Goal: Task Accomplishment & Management: Manage account settings

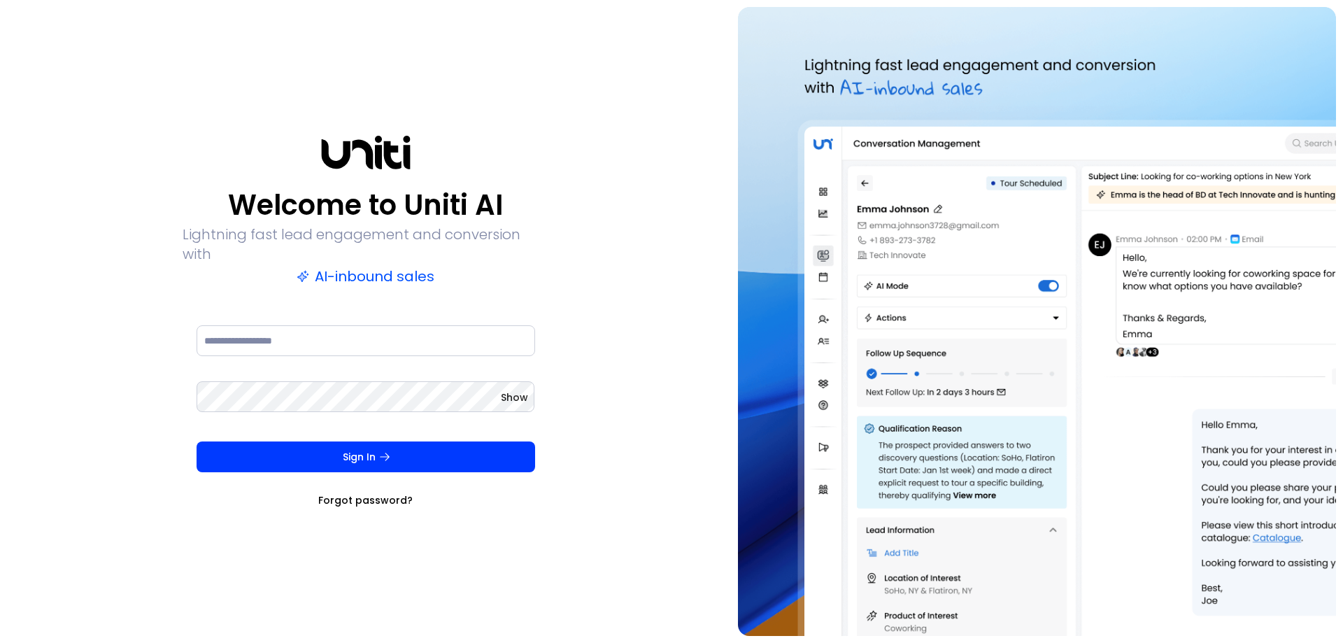
click at [1070, 129] on img at bounding box center [1037, 321] width 598 height 629
click at [253, 325] on input at bounding box center [366, 340] width 339 height 31
type input "**********"
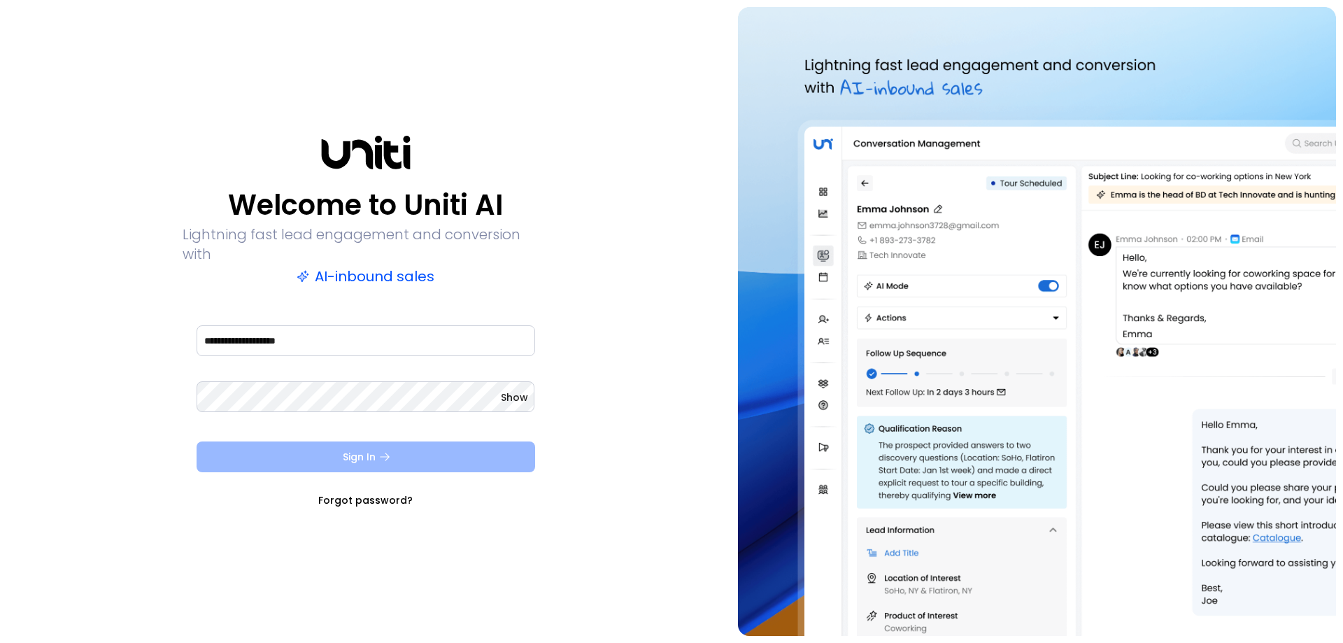
click at [344, 455] on button "Sign In" at bounding box center [366, 456] width 339 height 31
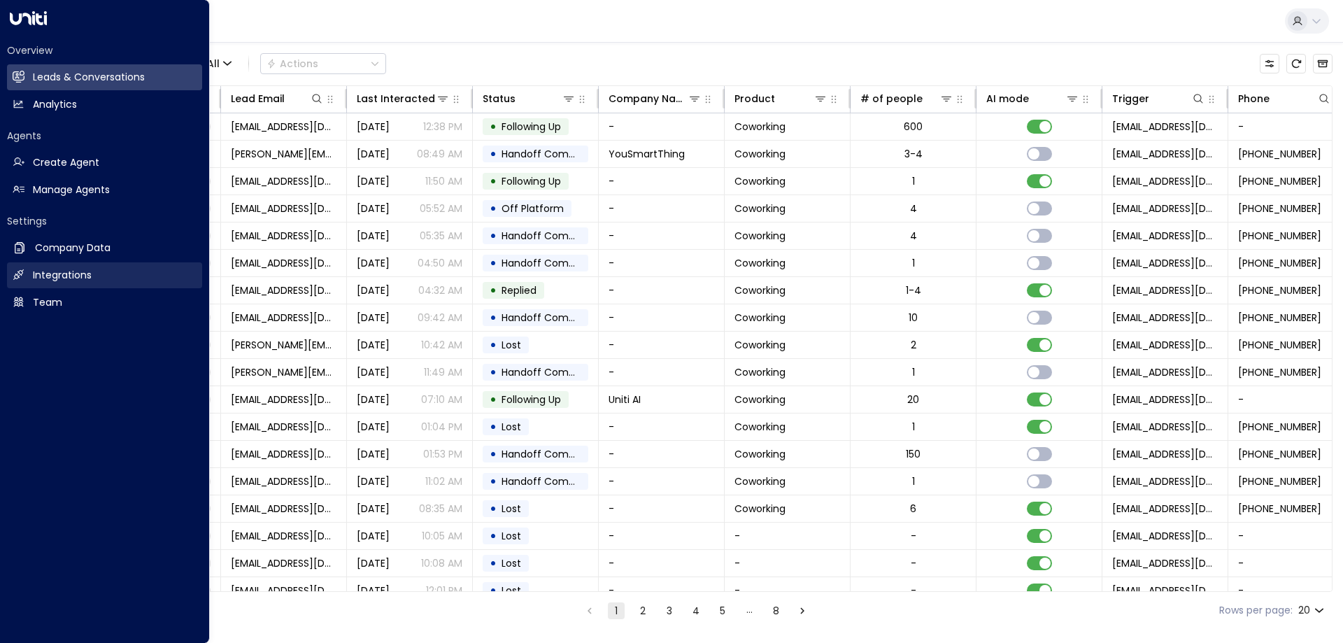
click at [58, 281] on h2 "Integrations" at bounding box center [62, 275] width 59 height 15
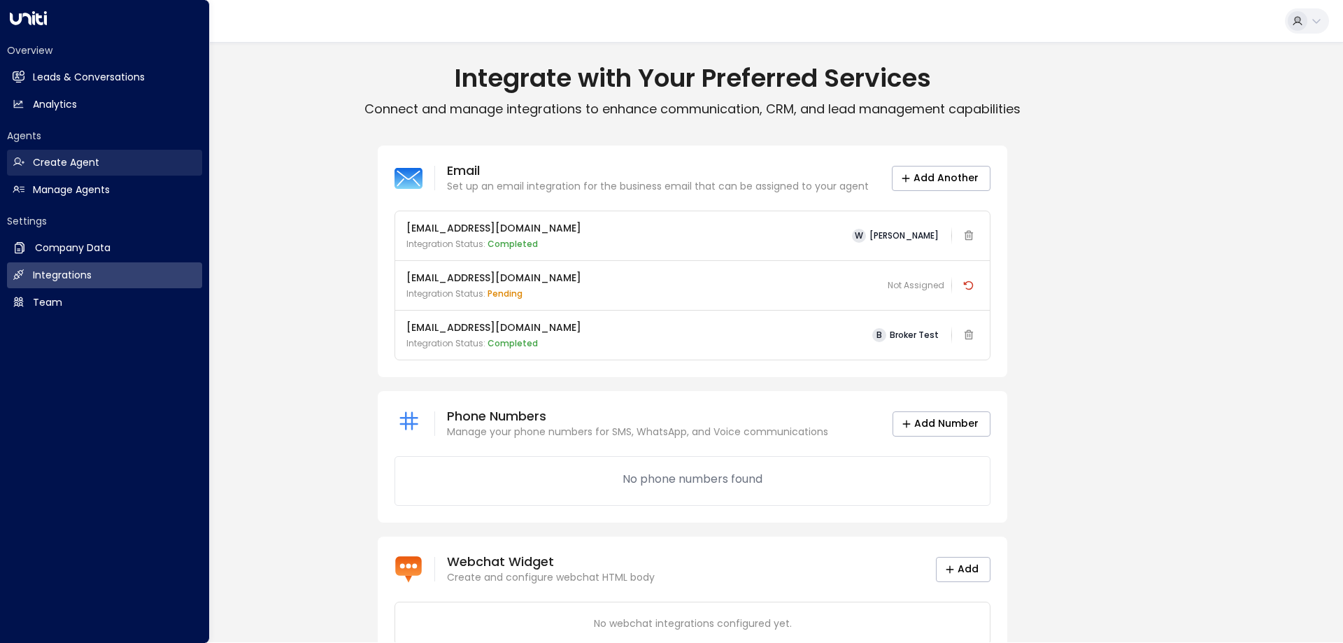
click at [85, 161] on h2 "Create Agent" at bounding box center [66, 162] width 66 height 15
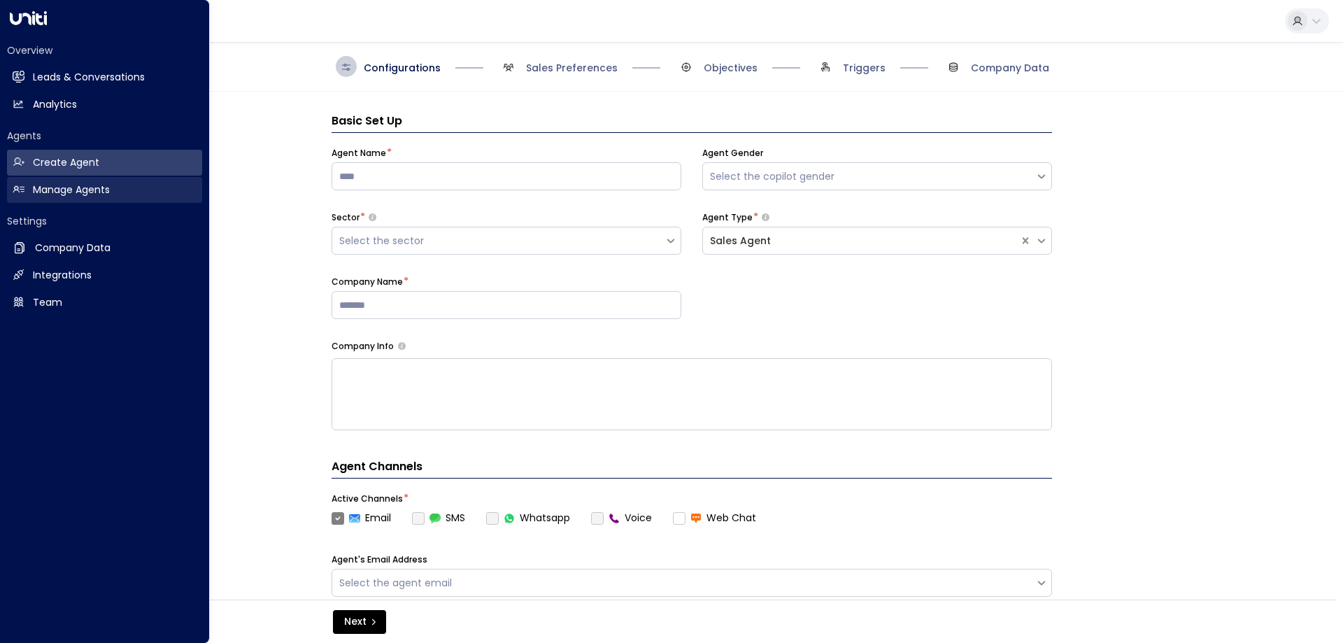
click at [83, 183] on h2 "Manage Agents" at bounding box center [71, 190] width 77 height 15
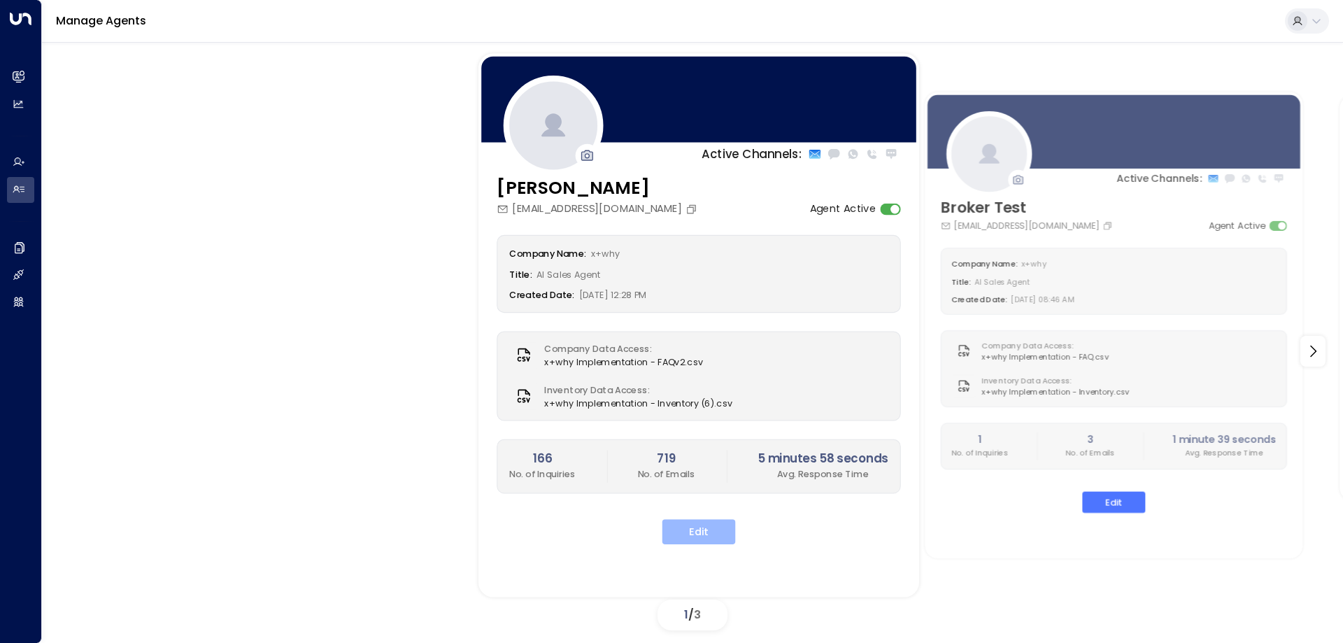
click at [702, 533] on button "Edit" at bounding box center [699, 531] width 73 height 25
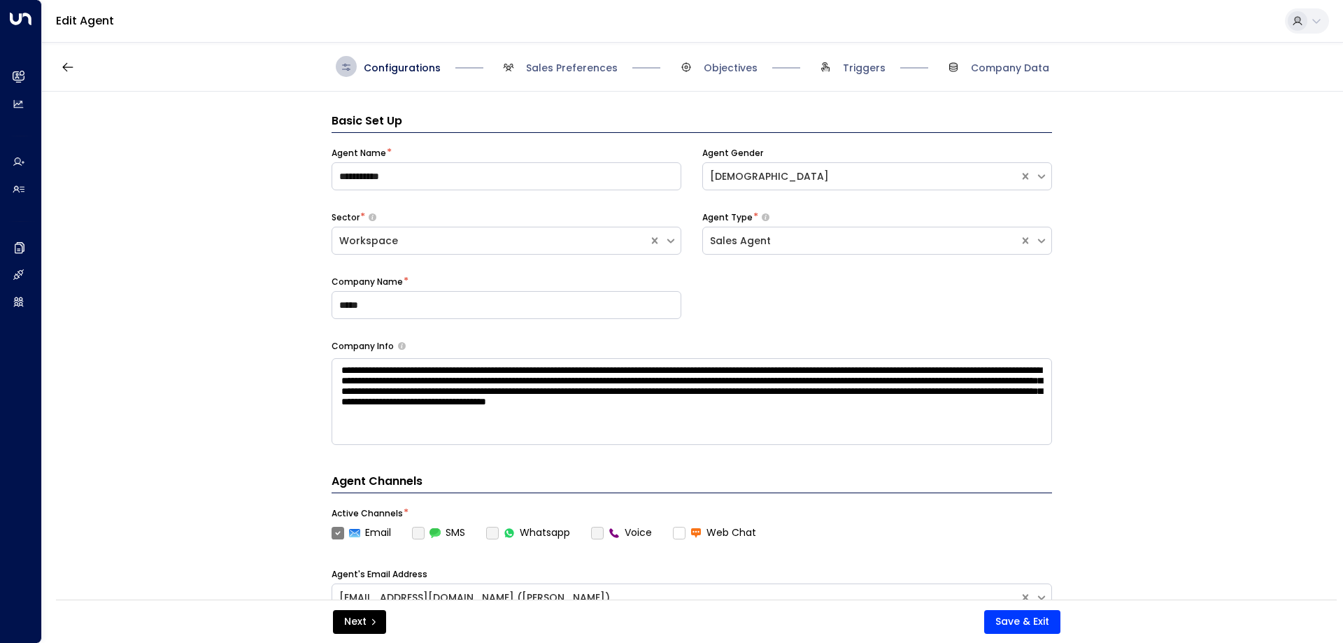
scroll to position [21, 0]
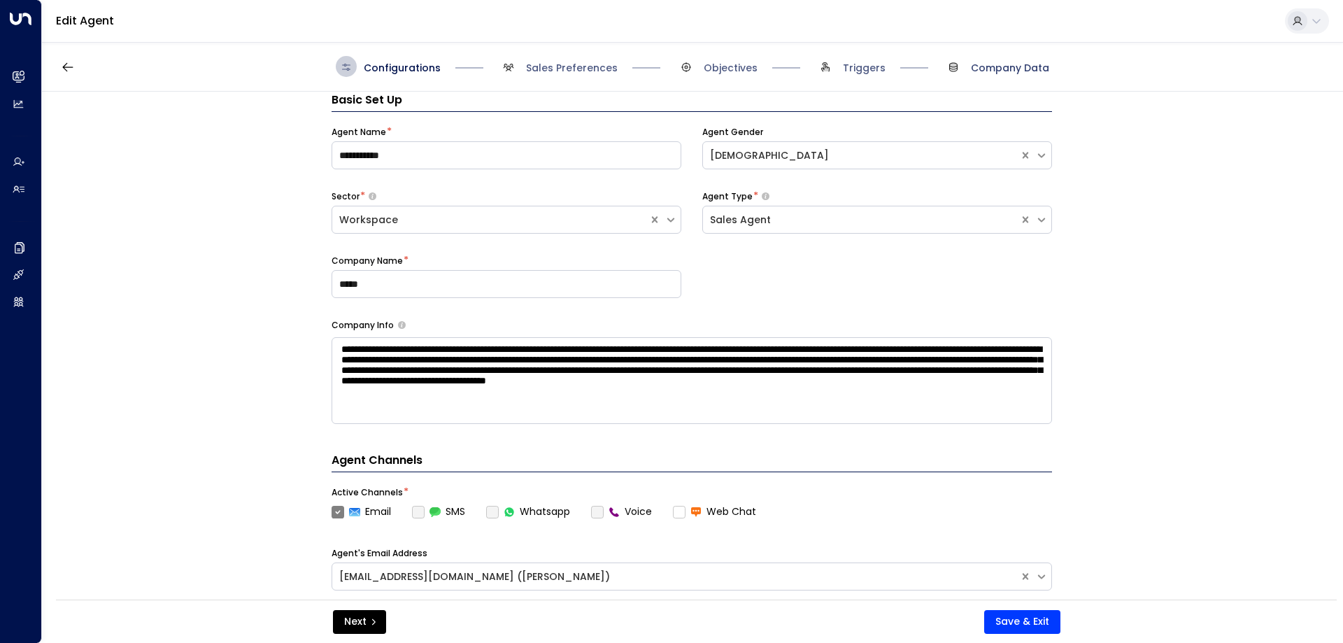
click at [1006, 69] on span "Company Data" at bounding box center [1010, 68] width 78 height 14
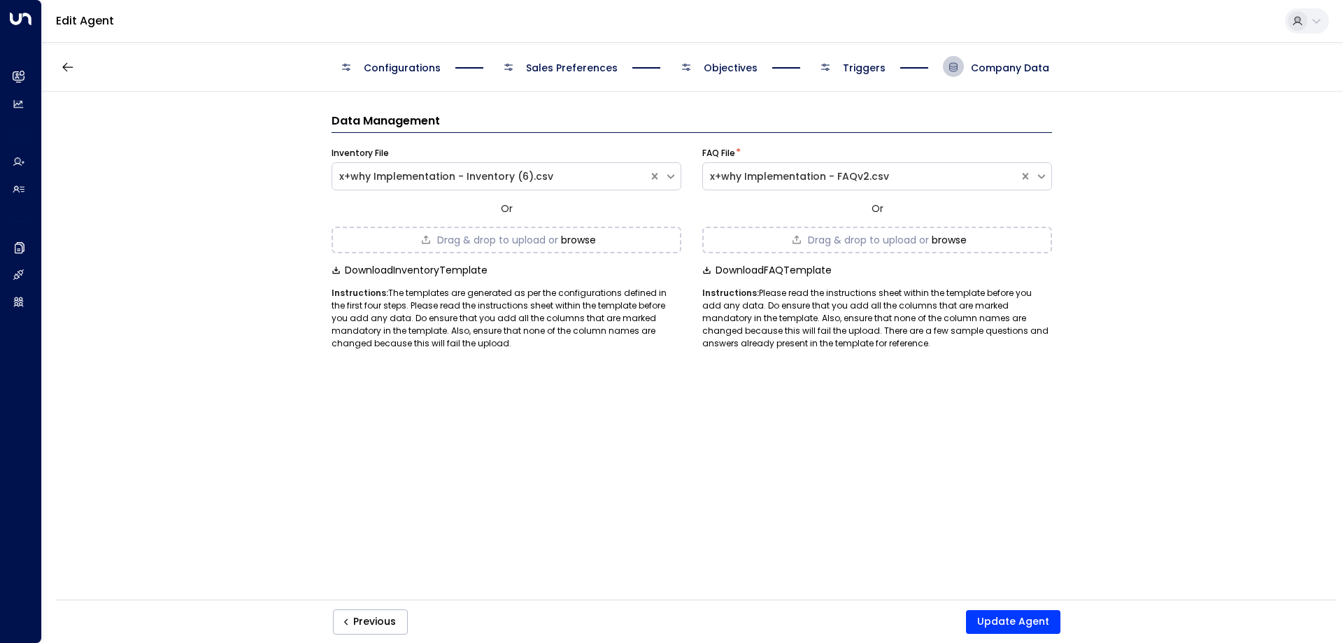
scroll to position [0, 0]
click at [515, 240] on span "Drag & drop to upload or" at bounding box center [497, 240] width 121 height 10
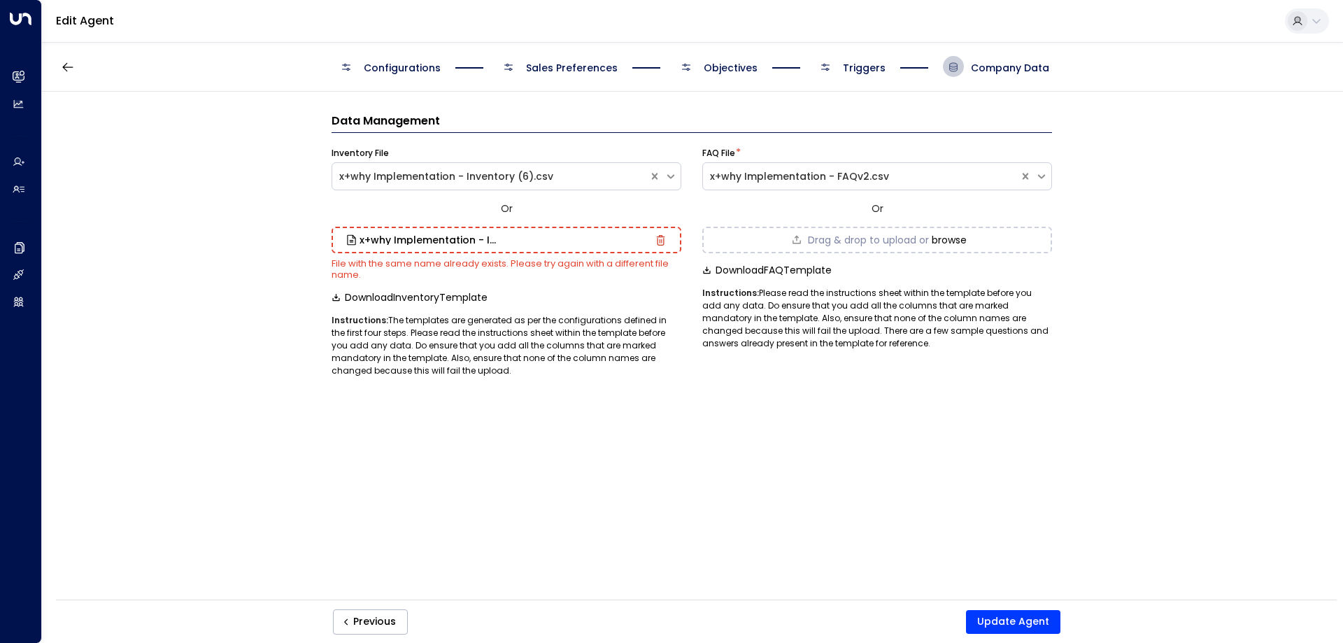
click at [252, 183] on div "Data Management Inventory File x+why Implementation - Inventory (6).csv Or x+wh…" at bounding box center [692, 350] width 1300 height 517
click at [660, 235] on icon "button" at bounding box center [661, 240] width 10 height 10
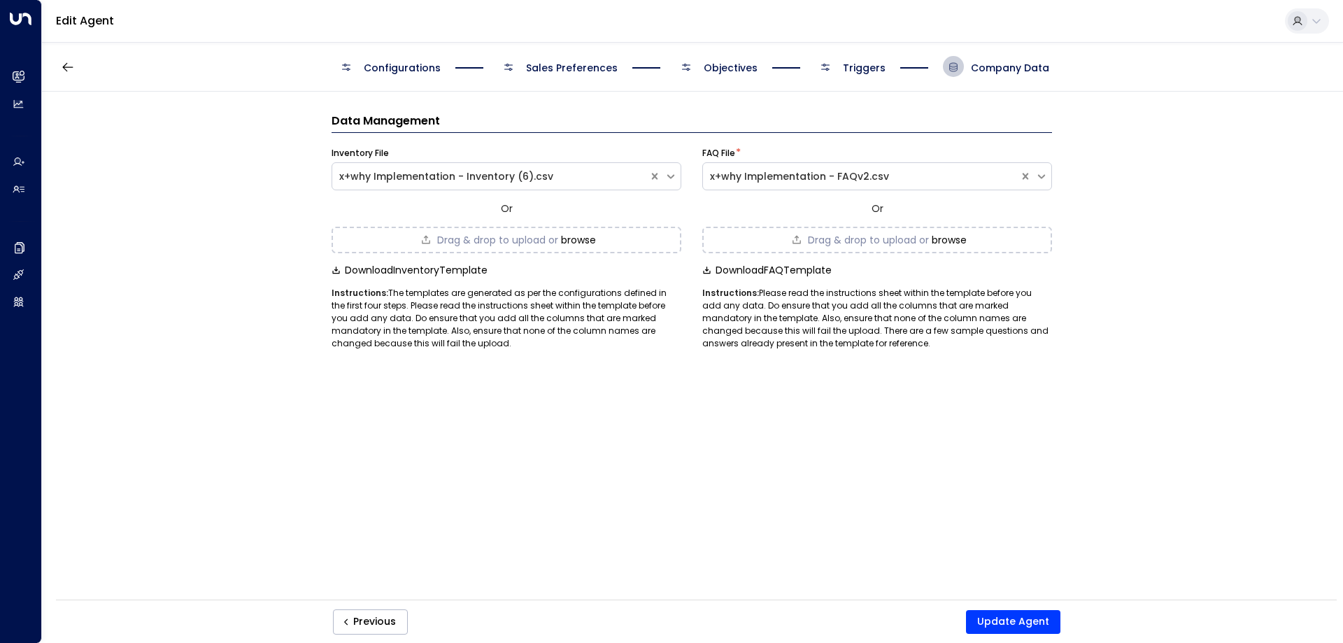
click at [585, 238] on button "browse" at bounding box center [578, 239] width 35 height 11
click at [1007, 621] on button "Update Agent" at bounding box center [1013, 622] width 94 height 24
